Goal: Task Accomplishment & Management: Manage account settings

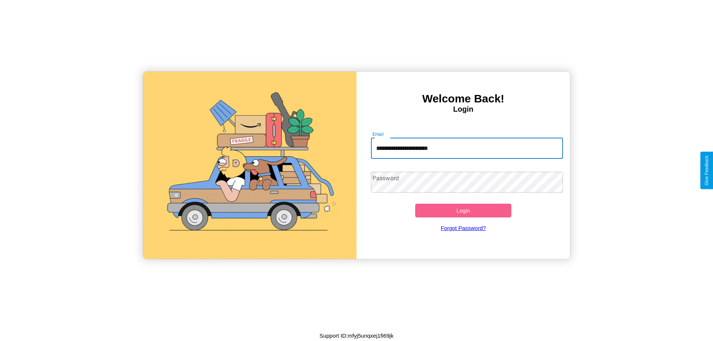
type input "**********"
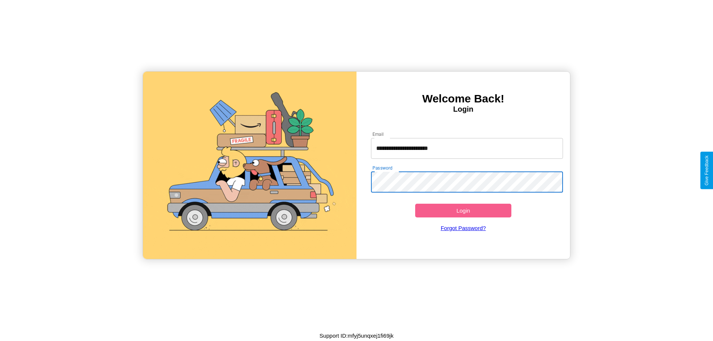
click at [463, 210] on button "Login" at bounding box center [463, 211] width 96 height 14
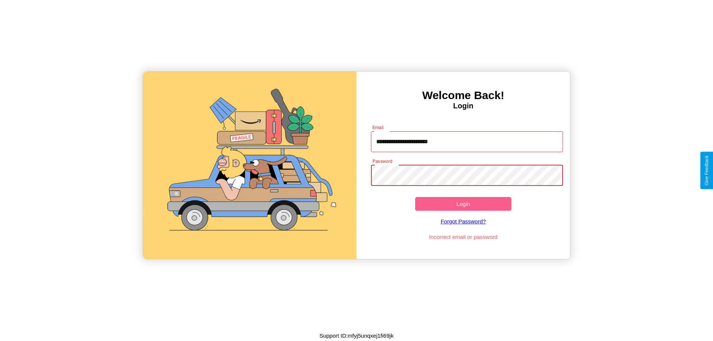
click at [463, 204] on button "Login" at bounding box center [463, 204] width 96 height 14
